Goal: Task Accomplishment & Management: Use online tool/utility

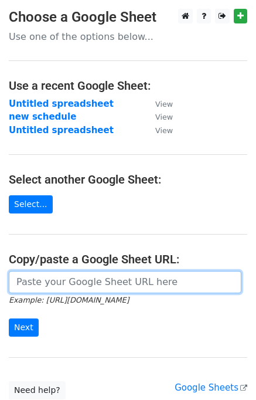
click at [53, 280] on input "url" at bounding box center [125, 282] width 233 height 22
type input "https://docs.google.com/spreadsheets/d/1A12_pUp8zMXa6L_2uRxCcDcgoxobFXlWDab3jds…"
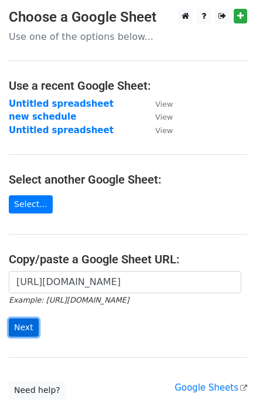
click at [28, 329] on input "Next" at bounding box center [24, 327] width 30 height 18
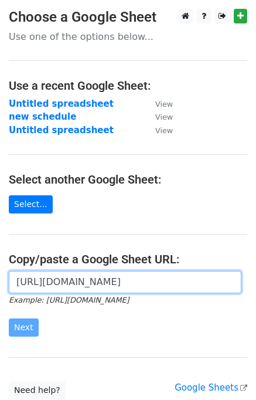
click at [100, 288] on input "[URL][DOMAIN_NAME]" at bounding box center [125, 282] width 233 height 22
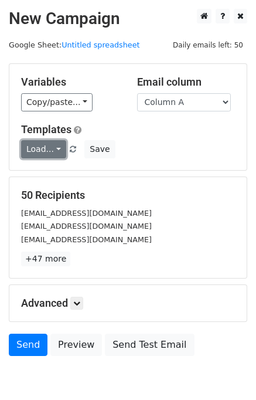
click at [52, 151] on link "Load..." at bounding box center [43, 149] width 45 height 18
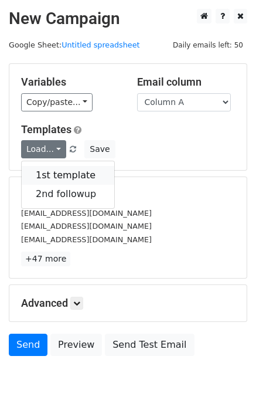
click at [63, 175] on link "1st template" at bounding box center [68, 175] width 93 height 19
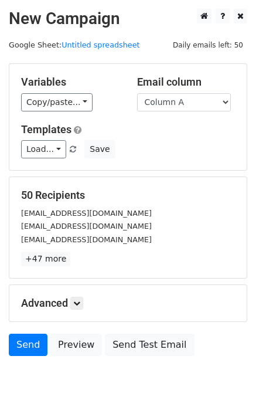
scroll to position [55, 0]
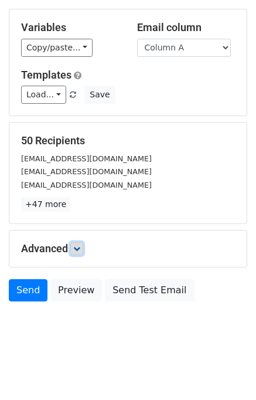
click at [80, 250] on icon at bounding box center [76, 248] width 7 height 7
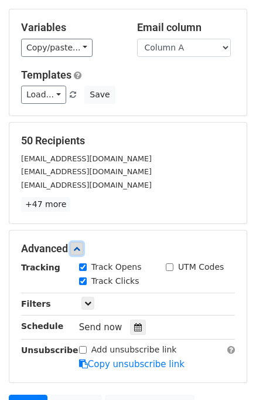
scroll to position [169, 0]
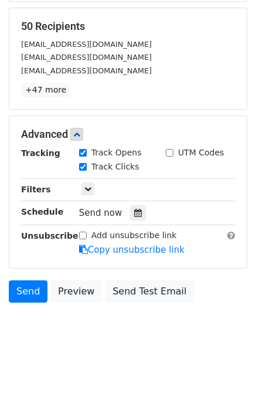
click at [201, 299] on div "Send Preview Send Test Email" at bounding box center [128, 294] width 256 height 28
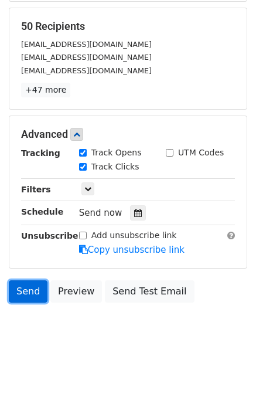
click at [30, 284] on link "Send" at bounding box center [28, 291] width 39 height 22
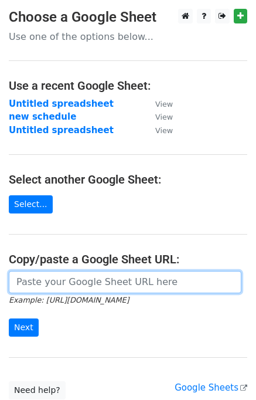
click at [96, 279] on input "url" at bounding box center [125, 282] width 233 height 22
type input "https://docs.google.com/spreadsheets/d/1A12_pUp8zMXa6L_2uRxCcDcgoxobFXlWDab3jds…"
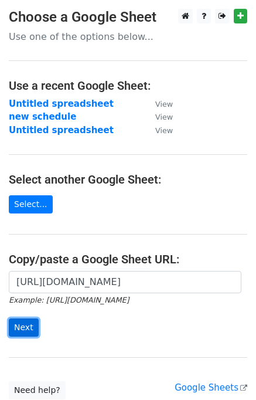
click at [30, 327] on input "Next" at bounding box center [24, 327] width 30 height 18
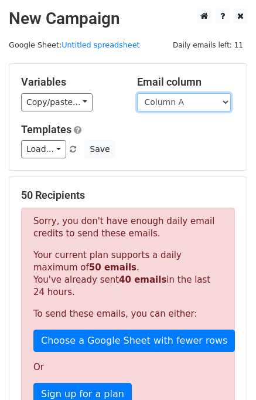
click at [198, 103] on select "Column A Column B Column C" at bounding box center [184, 102] width 94 height 18
select select "Column B"
click at [137, 93] on select "Column A Column B Column C" at bounding box center [184, 102] width 94 height 18
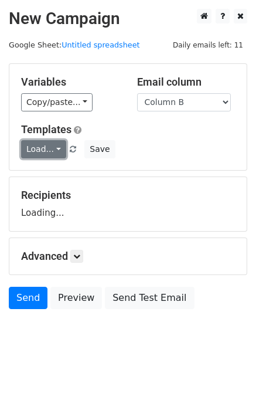
click at [52, 145] on link "Load..." at bounding box center [43, 149] width 45 height 18
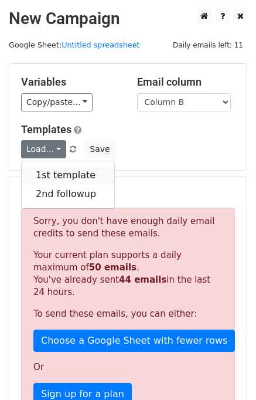
click at [66, 172] on link "1st template" at bounding box center [68, 175] width 93 height 19
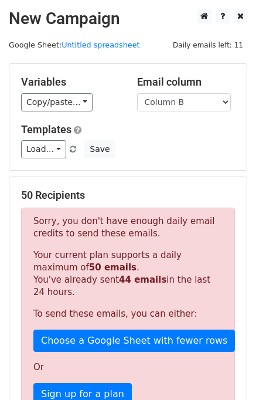
scroll to position [308, 0]
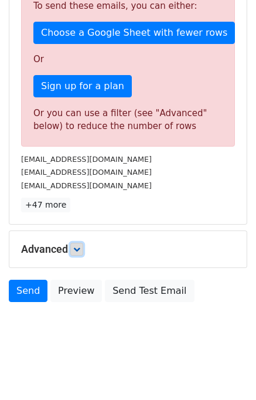
click at [75, 249] on link at bounding box center [76, 249] width 13 height 13
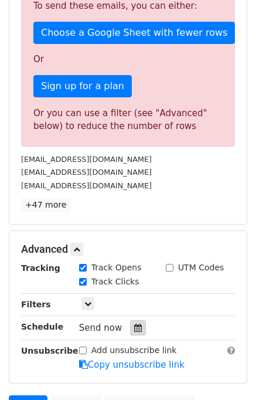
click at [134, 326] on icon at bounding box center [138, 328] width 8 height 8
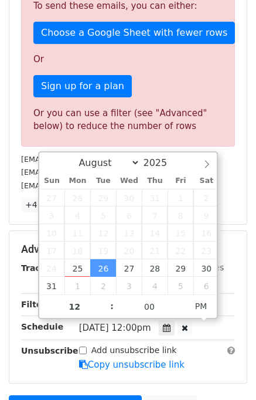
scroll to position [450, 0]
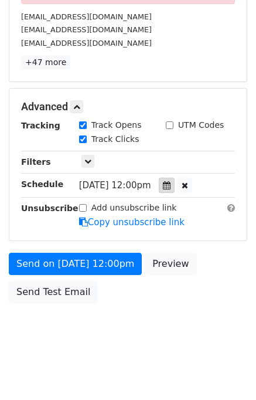
click at [171, 188] on icon at bounding box center [167, 185] width 8 height 8
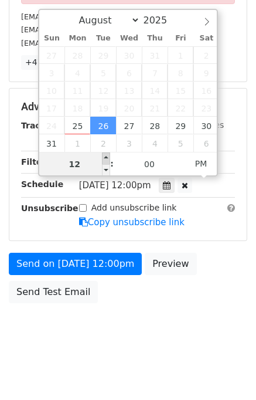
type input "2025-08-26 13:00"
type input "01"
click at [108, 155] on span at bounding box center [106, 158] width 8 height 12
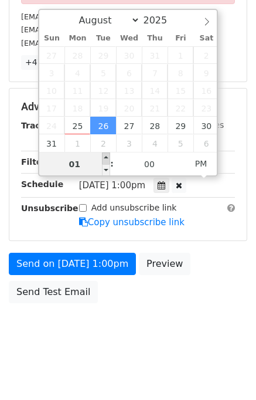
type input "2025-08-26 14:00"
click at [108, 155] on span at bounding box center [106, 158] width 8 height 12
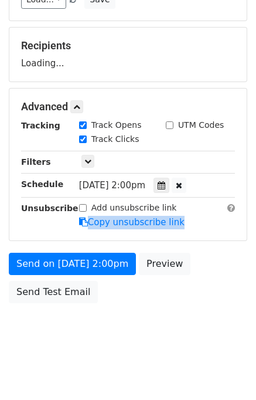
click at [108, 155] on div "Advanced Tracking Track Opens UTM Codes Track Clicks Filters Only include sprea…" at bounding box center [128, 165] width 238 height 152
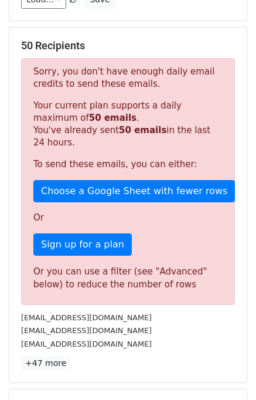
scroll to position [450, 0]
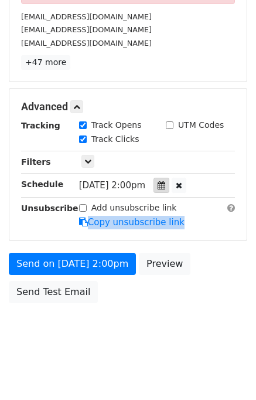
click at [165, 185] on icon at bounding box center [162, 185] width 8 height 8
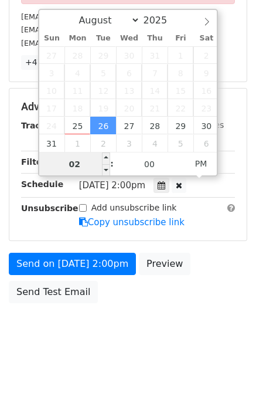
click at [76, 162] on input "02" at bounding box center [75, 163] width 72 height 23
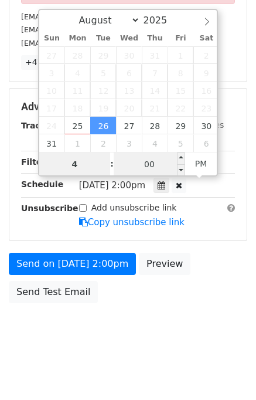
type input "4"
type input "2025-08-26 16:00"
type input "04"
click at [144, 164] on input "00" at bounding box center [150, 163] width 72 height 23
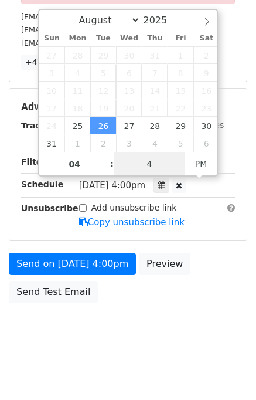
type input "40"
type input "2025-08-26 16:40"
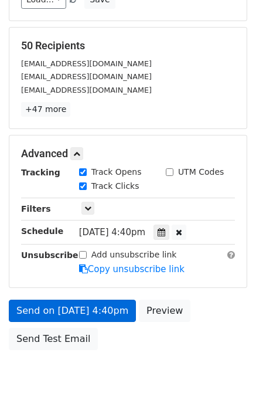
scroll to position [197, 0]
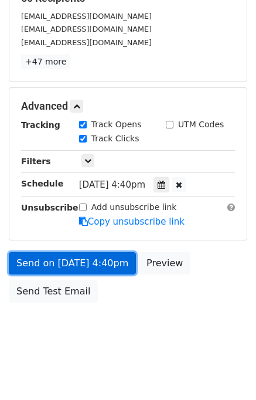
click at [114, 267] on link "Send on Aug 26 at 4:40pm" at bounding box center [72, 263] width 127 height 22
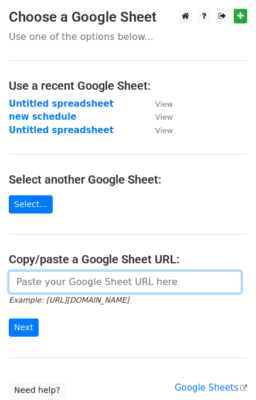
click at [58, 284] on input "url" at bounding box center [125, 282] width 233 height 22
type input "[URL][DOMAIN_NAME]"
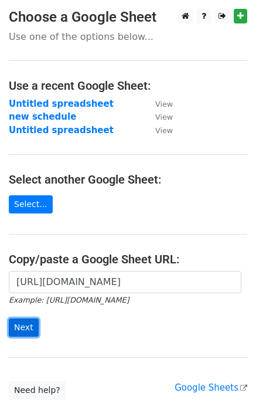
click at [28, 324] on input "Next" at bounding box center [24, 327] width 30 height 18
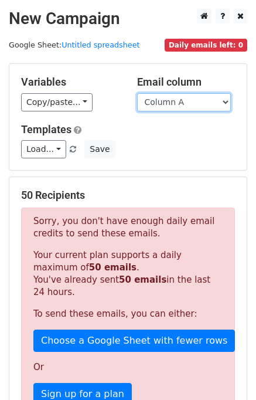
click at [201, 101] on select "Column A Column B Column C" at bounding box center [184, 102] width 94 height 18
select select "Column C"
click at [137, 93] on select "Column A Column B Column C" at bounding box center [184, 102] width 94 height 18
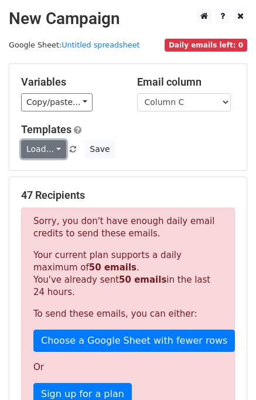
click at [38, 147] on link "Load..." at bounding box center [43, 149] width 45 height 18
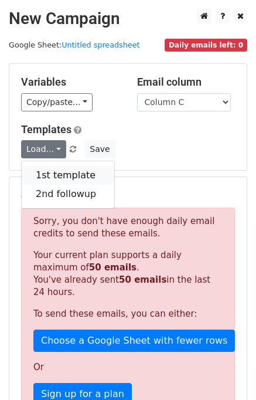
click at [52, 177] on link "1st template" at bounding box center [68, 175] width 93 height 19
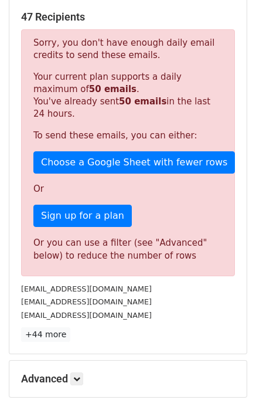
scroll to position [308, 0]
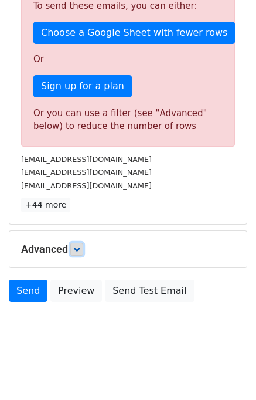
click at [80, 249] on icon at bounding box center [76, 249] width 7 height 7
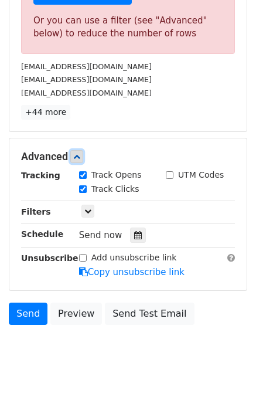
scroll to position [422, 0]
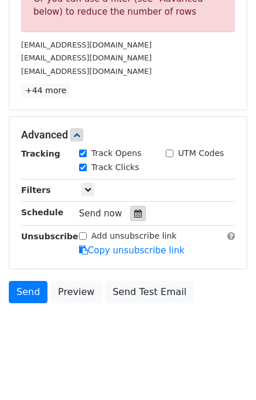
click at [133, 206] on div at bounding box center [138, 213] width 16 height 15
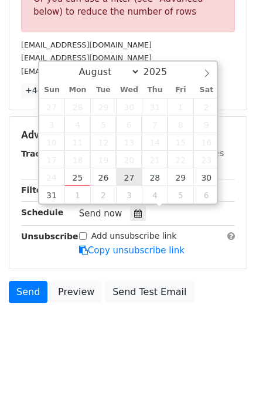
type input "2025-08-27 12:00"
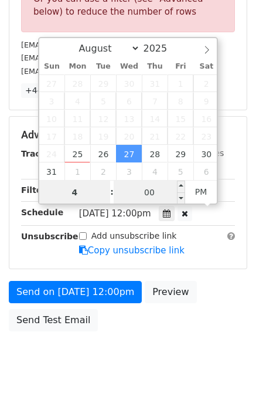
type input "4"
type input "2025-08-27 16:00"
type input "04"
click at [148, 188] on input "00" at bounding box center [150, 192] width 72 height 23
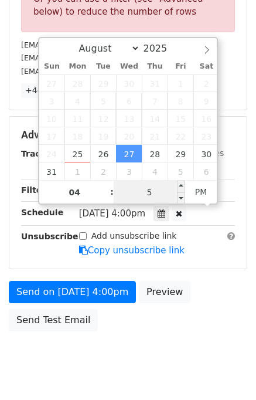
type input "50"
type input "2025-08-27 16:50"
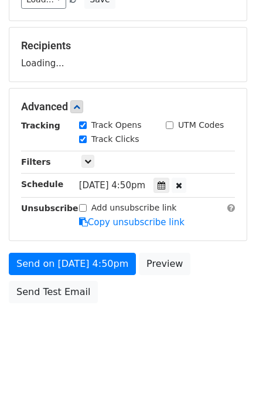
scroll to position [197, 0]
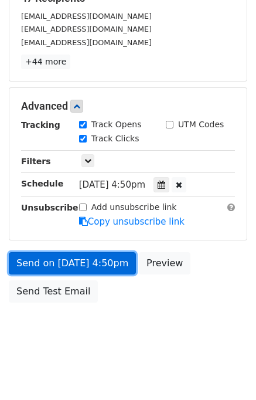
click at [113, 268] on link "Send on Aug 27 at 4:50pm" at bounding box center [72, 263] width 127 height 22
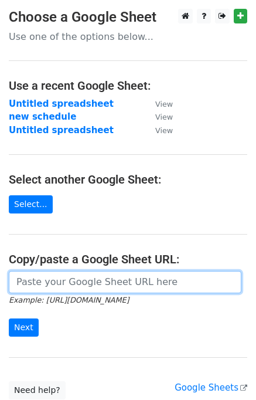
click at [70, 280] on input "url" at bounding box center [125, 282] width 233 height 22
click at [92, 282] on input "url" at bounding box center [125, 282] width 233 height 22
type input "https://docs.google.com/spreadsheets/d/1A12_pUp8zMXa6L_2uRxCcDcgoxobFXlWDab3jds…"
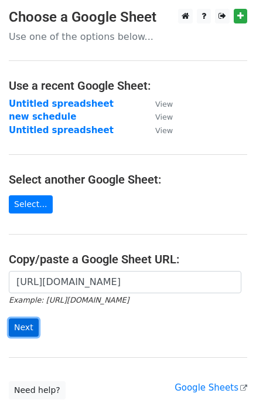
click at [21, 323] on input "Next" at bounding box center [24, 327] width 30 height 18
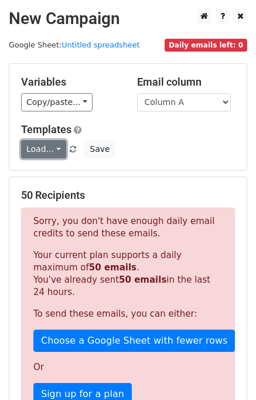
click at [53, 148] on link "Load..." at bounding box center [43, 149] width 45 height 18
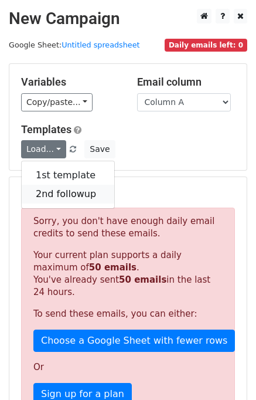
click at [70, 192] on link "2nd followup" at bounding box center [68, 194] width 93 height 19
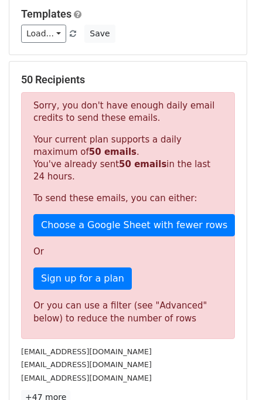
scroll to position [308, 0]
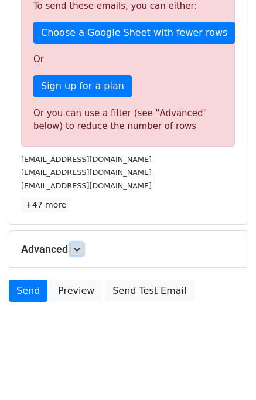
click at [80, 252] on link at bounding box center [76, 249] width 13 height 13
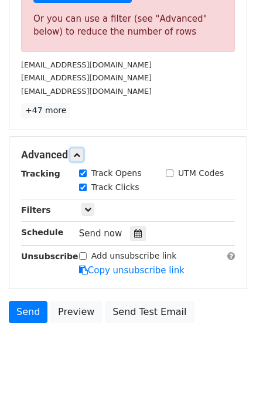
scroll to position [422, 0]
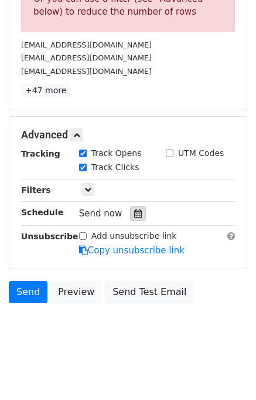
click at [135, 215] on icon at bounding box center [138, 213] width 8 height 8
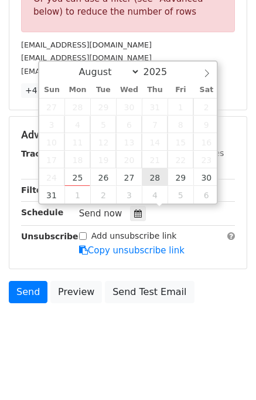
type input "2025-08-28 12:00"
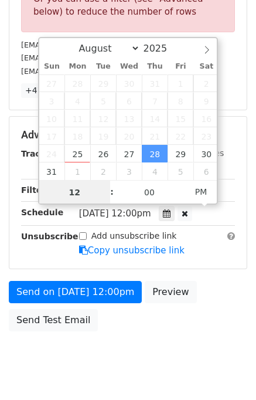
type input "5"
type input "2025-08-28 17:00"
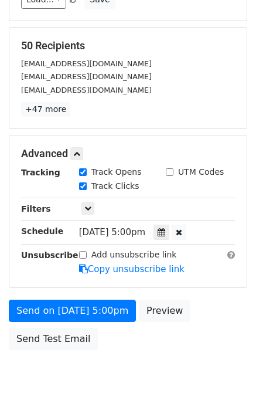
scroll to position [197, 0]
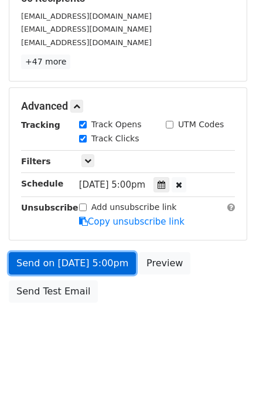
click at [99, 265] on link "Send on Aug 28 at 5:00pm" at bounding box center [72, 263] width 127 height 22
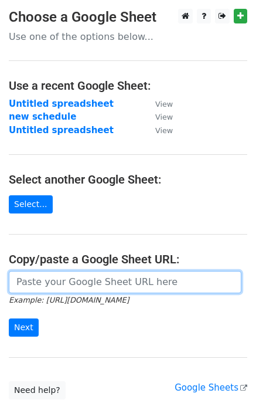
click at [84, 282] on input "url" at bounding box center [125, 282] width 233 height 22
type input "[URL][DOMAIN_NAME]"
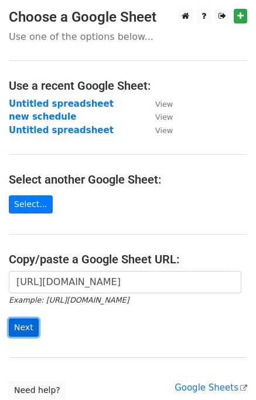
click at [23, 330] on input "Next" at bounding box center [24, 327] width 30 height 18
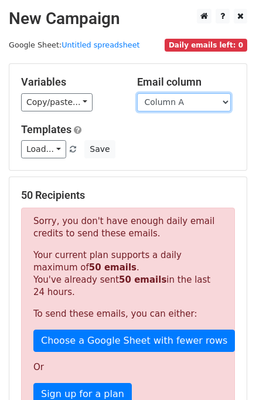
click at [221, 104] on select "Column A Column B Column C" at bounding box center [184, 102] width 94 height 18
select select "Column B"
click at [137, 93] on select "Column A Column B Column C" at bounding box center [184, 102] width 94 height 18
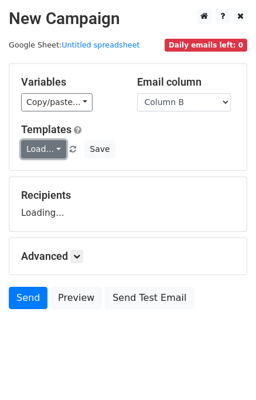
click at [43, 152] on link "Load..." at bounding box center [43, 149] width 45 height 18
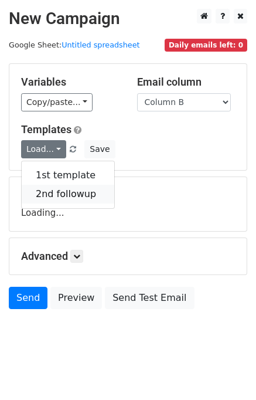
click at [60, 192] on link "2nd followup" at bounding box center [68, 194] width 93 height 19
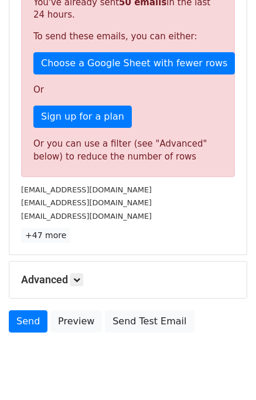
scroll to position [308, 0]
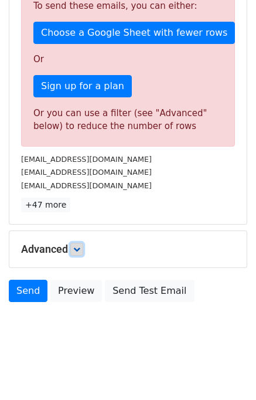
click at [79, 246] on icon at bounding box center [76, 249] width 7 height 7
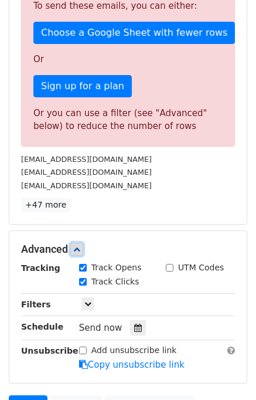
scroll to position [422, 0]
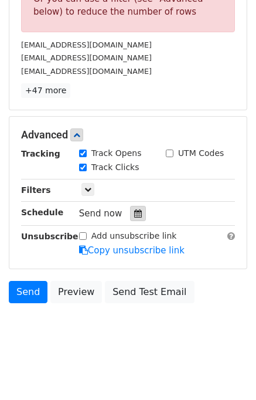
click at [134, 213] on icon at bounding box center [138, 213] width 8 height 8
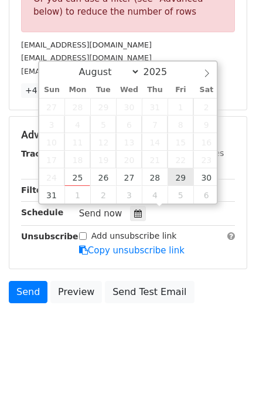
type input "[DATE] 12:00"
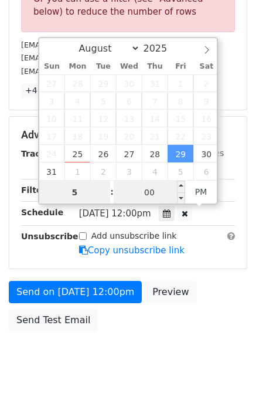
type input "5"
type input "[DATE] 17:00"
type input "05"
click at [151, 192] on input "00" at bounding box center [150, 192] width 72 height 23
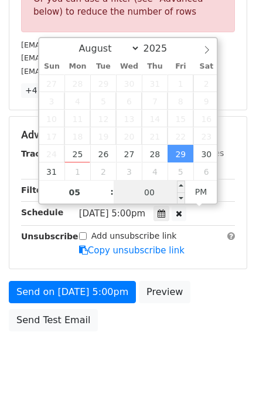
scroll to position [230, 0]
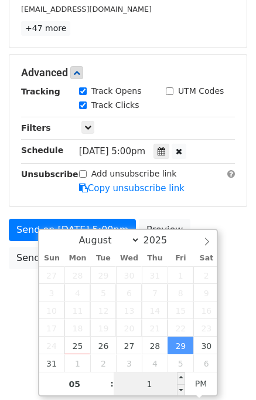
type input "10"
type input "2025-08-29 17:10"
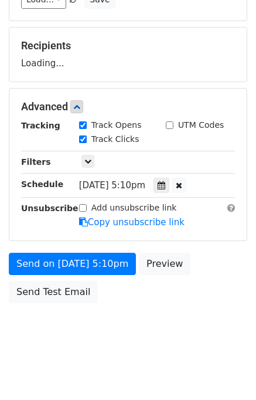
scroll to position [197, 0]
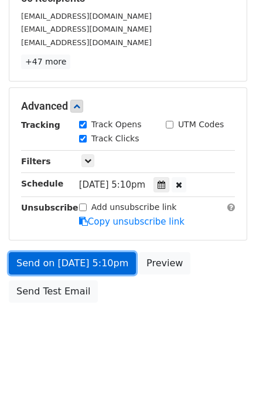
click at [99, 267] on link "Send on Aug 29 at 5:10pm" at bounding box center [72, 263] width 127 height 22
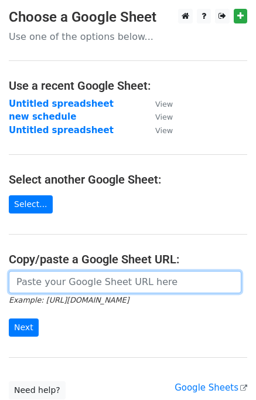
click at [65, 285] on input "url" at bounding box center [125, 282] width 233 height 22
type input "https://docs.google.com/spreadsheets/d/1A12_pUp8zMXa6L_2uRxCcDcgoxobFXlWDab3jds…"
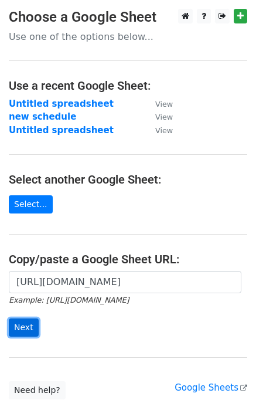
click at [32, 324] on input "Next" at bounding box center [24, 327] width 30 height 18
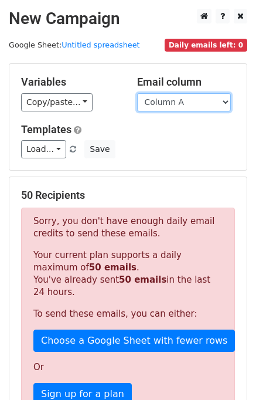
click at [216, 105] on select "Column A Column B Column C" at bounding box center [184, 102] width 94 height 18
select select "Column C"
click at [137, 93] on select "Column A Column B Column C" at bounding box center [184, 102] width 94 height 18
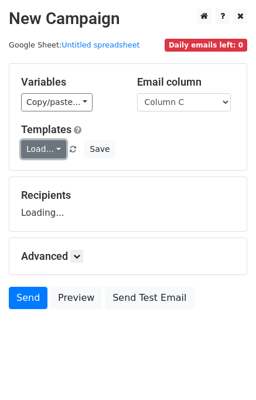
click at [46, 152] on link "Load..." at bounding box center [43, 149] width 45 height 18
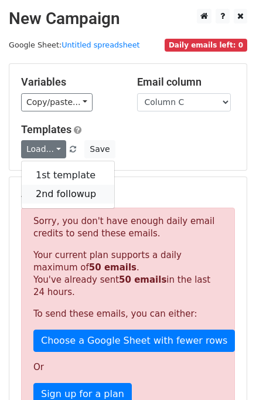
click at [66, 190] on link "2nd followup" at bounding box center [68, 194] width 93 height 19
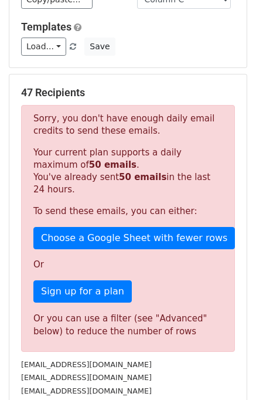
scroll to position [308, 0]
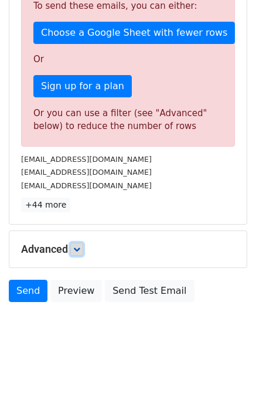
click at [82, 253] on link at bounding box center [76, 249] width 13 height 13
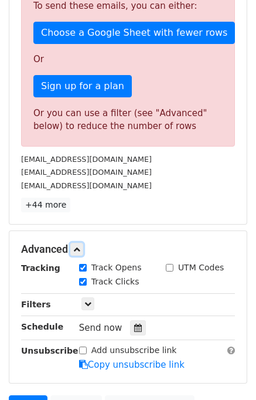
scroll to position [422, 0]
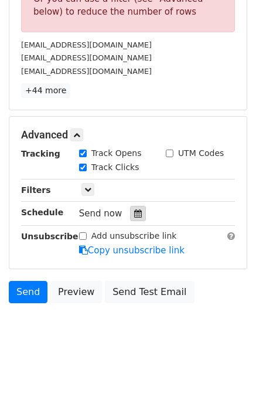
click at [134, 209] on icon at bounding box center [138, 213] width 8 height 8
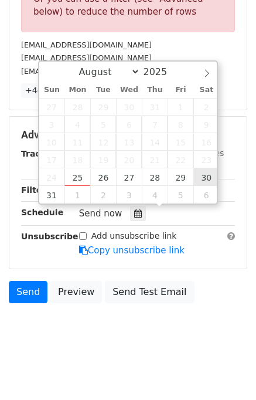
type input "[DATE] 12:00"
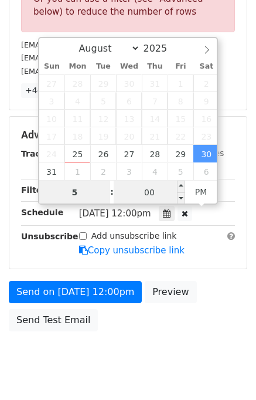
type input "5"
type input "[DATE] 17:00"
type input "05"
click at [153, 187] on input "00" at bounding box center [150, 192] width 72 height 23
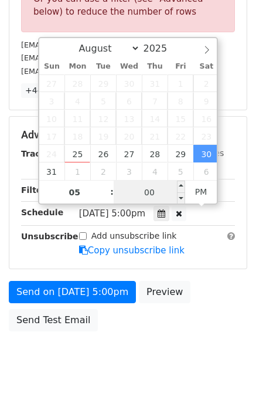
scroll to position [230, 0]
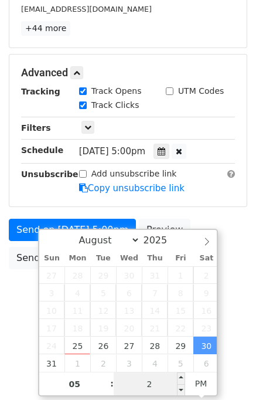
type input "20"
type input "[DATE] 17:20"
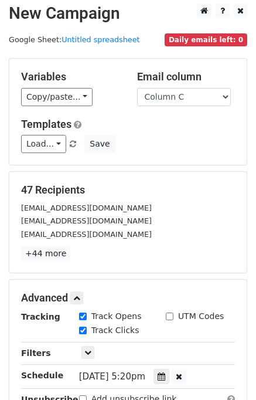
scroll to position [5, 0]
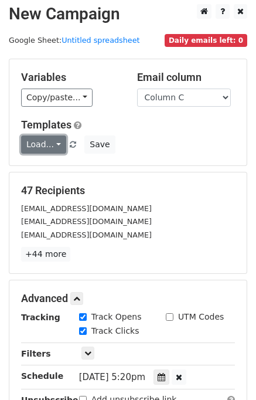
click at [41, 143] on link "Load..." at bounding box center [43, 144] width 45 height 18
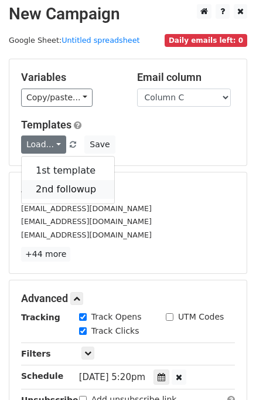
click at [49, 186] on link "2nd followup" at bounding box center [68, 189] width 93 height 19
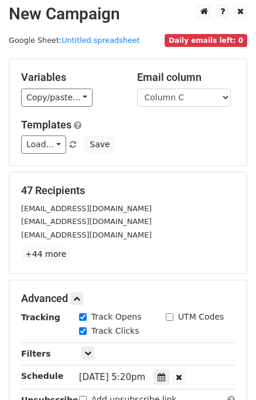
scroll to position [197, 0]
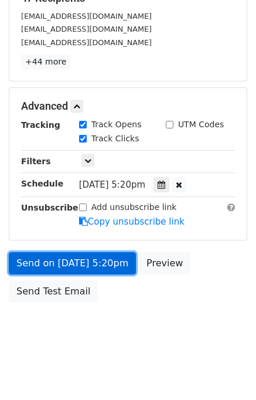
click at [111, 259] on link "Send on [DATE] 5:20pm" at bounding box center [72, 263] width 127 height 22
